Goal: Check status: Check status

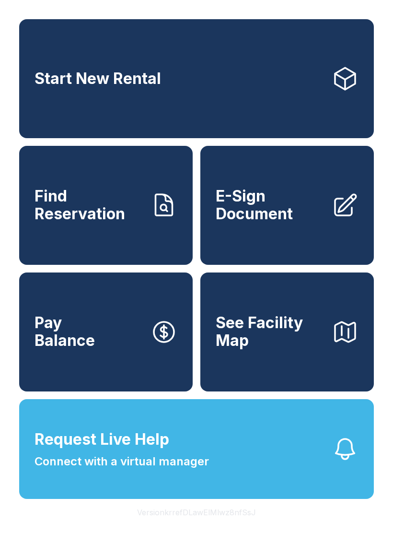
click at [216, 471] on button "Request Live Help Connect with a virtual manager" at bounding box center [196, 449] width 355 height 100
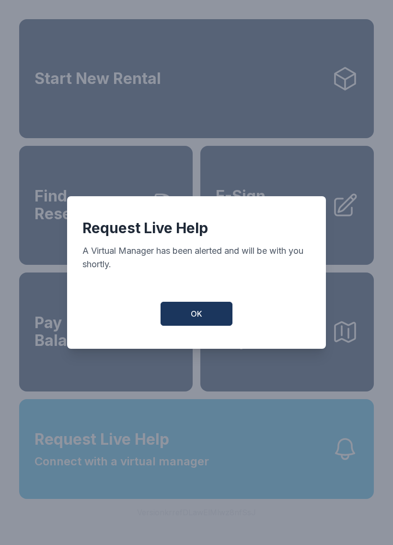
click at [205, 318] on button "OK" at bounding box center [197, 314] width 72 height 24
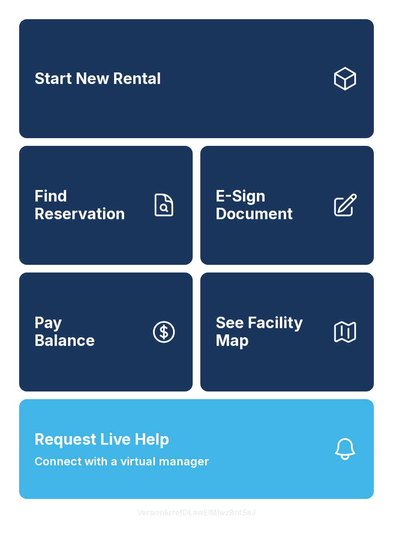
click at [133, 223] on span "Find Reservation" at bounding box center [89, 205] width 108 height 35
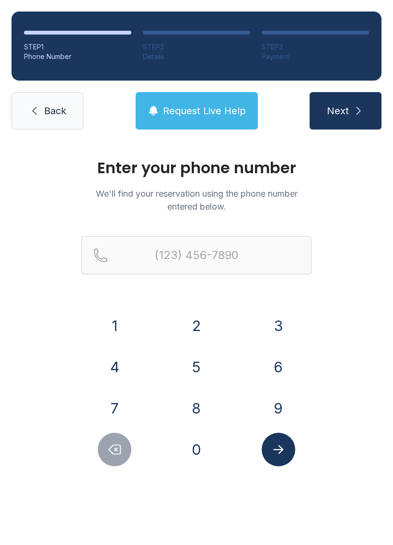
click at [201, 404] on button "8" at bounding box center [197, 409] width 34 height 34
click at [105, 369] on button "4" at bounding box center [115, 367] width 34 height 34
click at [280, 317] on button "3" at bounding box center [279, 326] width 34 height 34
click at [112, 418] on button "7" at bounding box center [115, 409] width 34 height 34
click at [200, 399] on button "8" at bounding box center [197, 409] width 34 height 34
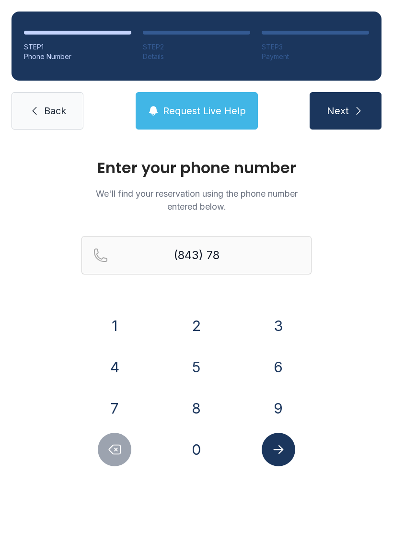
click at [279, 322] on button "3" at bounding box center [279, 326] width 34 height 34
click at [189, 409] on button "8" at bounding box center [197, 409] width 34 height 34
click at [277, 399] on button "9" at bounding box center [279, 409] width 34 height 34
click at [209, 373] on button "5" at bounding box center [197, 367] width 34 height 34
click at [274, 367] on button "6" at bounding box center [279, 367] width 34 height 34
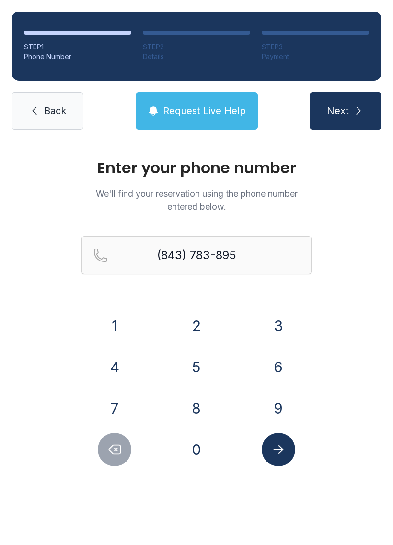
type input "[PHONE_NUMBER]"
click at [275, 437] on button "Submit lookup form" at bounding box center [279, 450] width 34 height 34
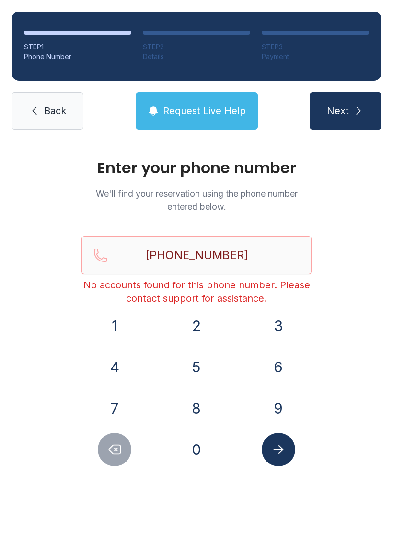
click at [41, 125] on link "Back" at bounding box center [48, 110] width 72 height 37
